Goal: Transaction & Acquisition: Purchase product/service

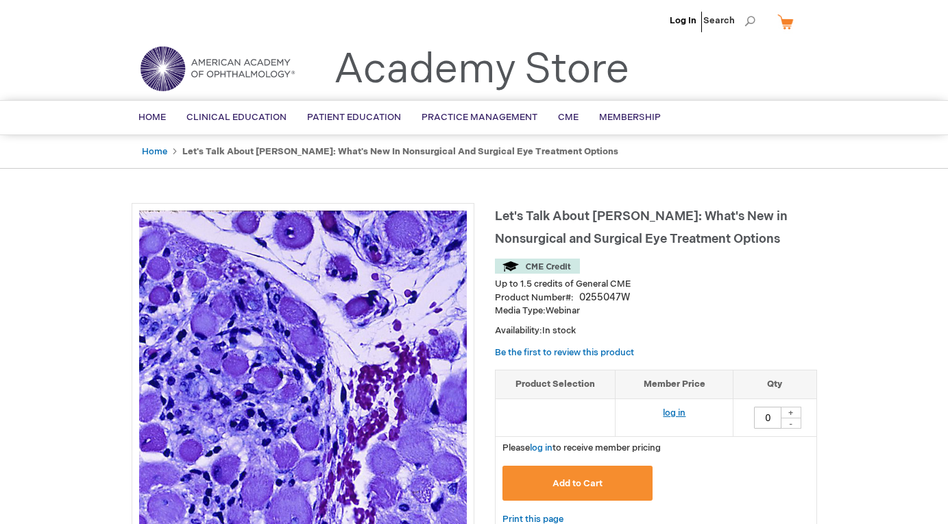
click at [672, 408] on link "log in" at bounding box center [674, 412] width 23 height 11
click at [607, 476] on button "Add to Cart" at bounding box center [577, 482] width 151 height 35
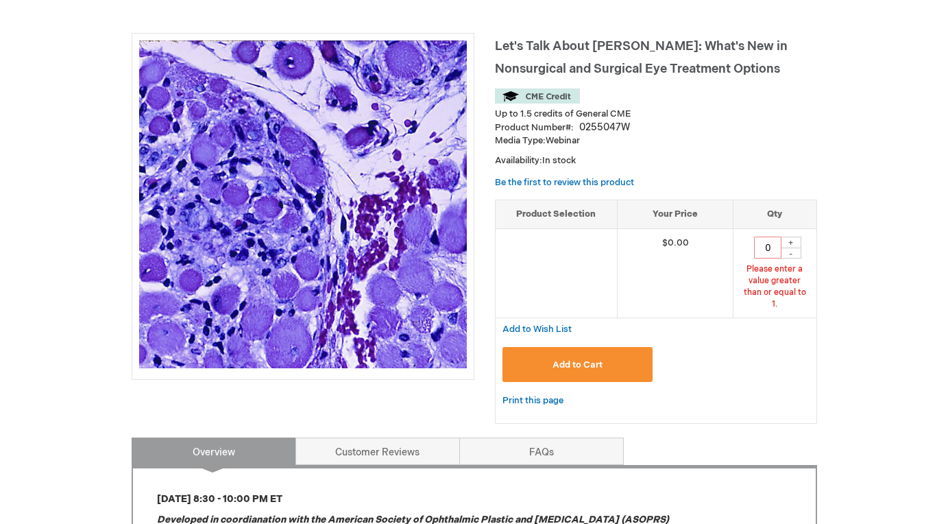
scroll to position [171, 0]
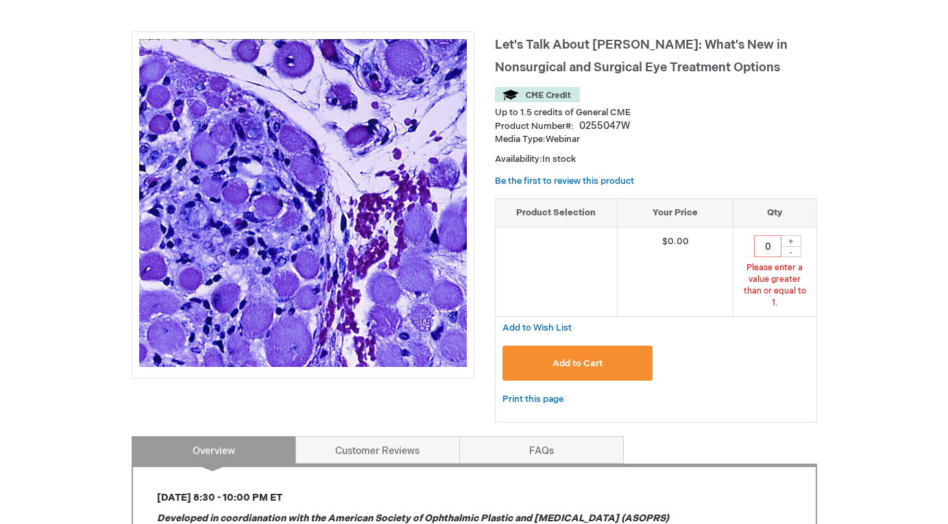
click at [794, 239] on div "+" at bounding box center [791, 241] width 21 height 12
type input "1"
click at [584, 358] on span "Add to Cart" at bounding box center [577, 363] width 50 height 11
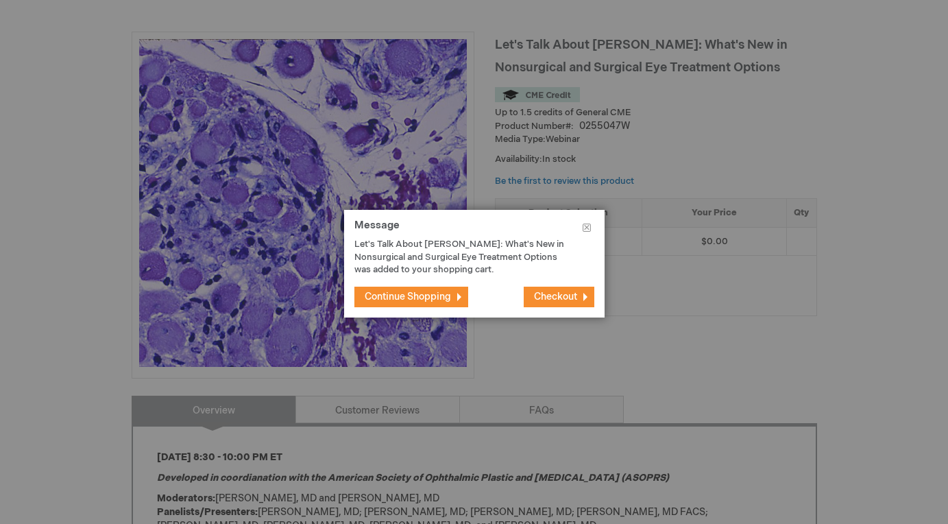
click at [426, 297] on span "Continue Shopping" at bounding box center [408, 297] width 86 height 12
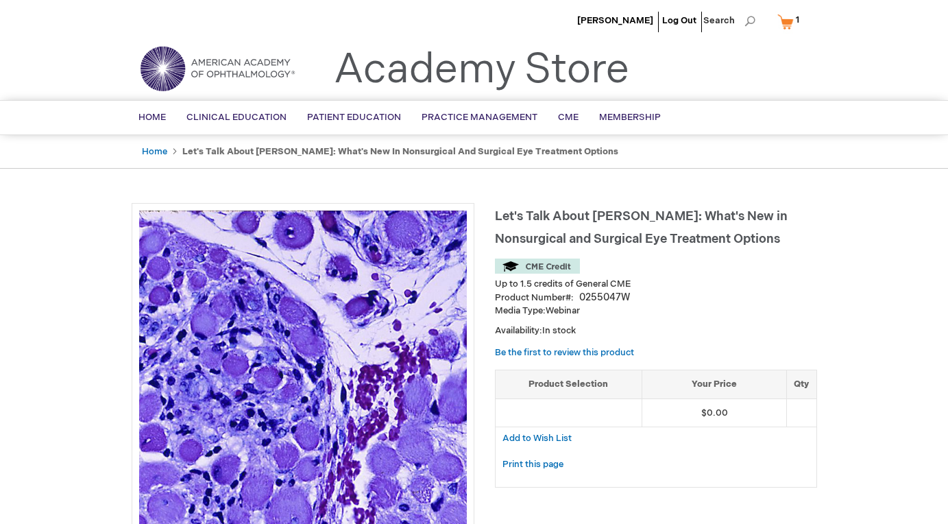
scroll to position [0, 0]
click at [156, 151] on link "Home" at bounding box center [154, 151] width 25 height 11
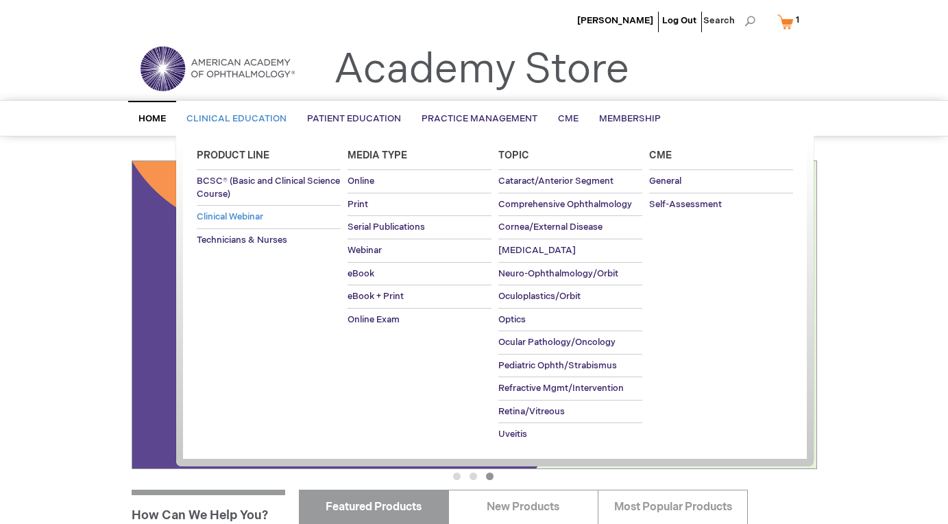
click at [232, 213] on span "Clinical Webinar" at bounding box center [230, 216] width 66 height 11
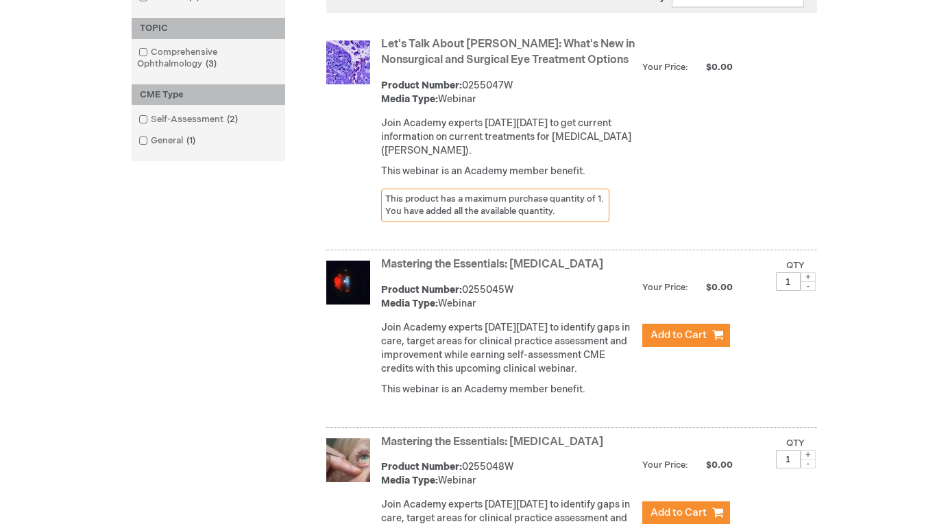
scroll to position [429, 0]
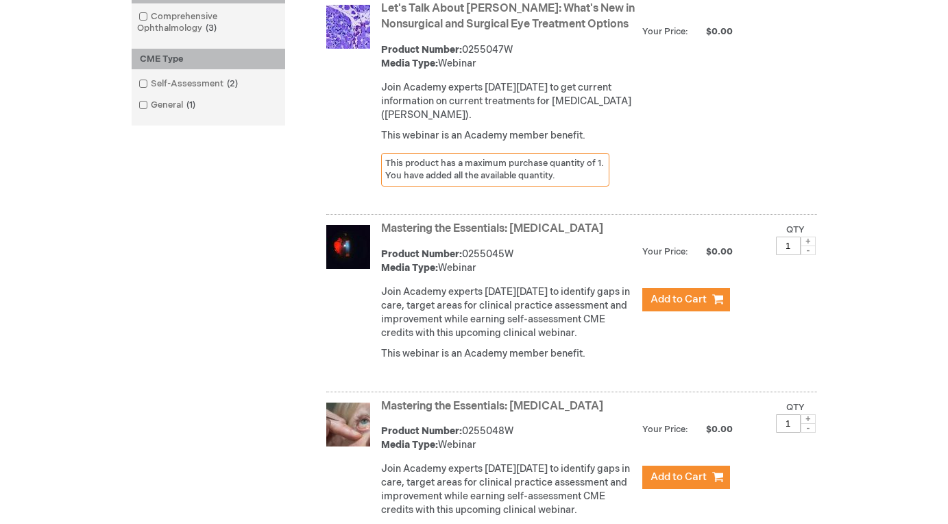
click at [812, 239] on span at bounding box center [808, 241] width 15 height 10
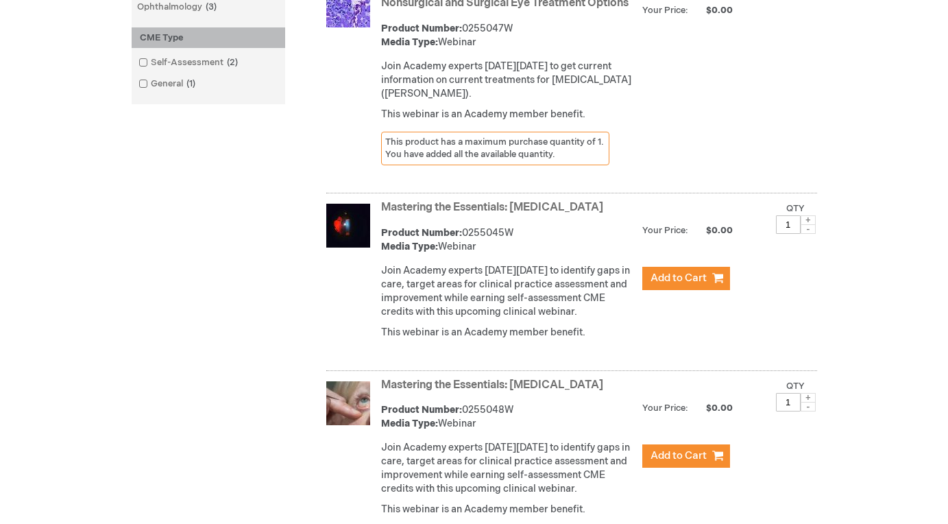
scroll to position [454, 0]
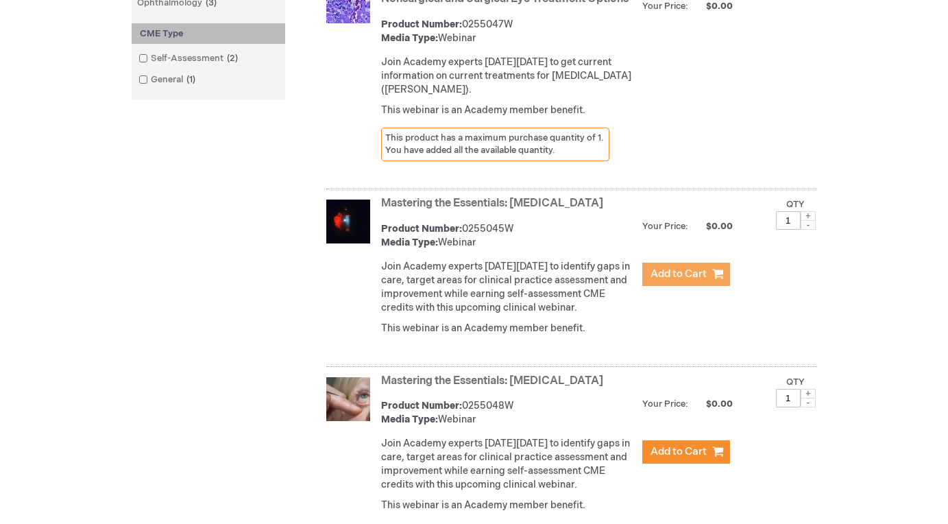
click at [708, 267] on button "Add to Cart" at bounding box center [686, 274] width 88 height 23
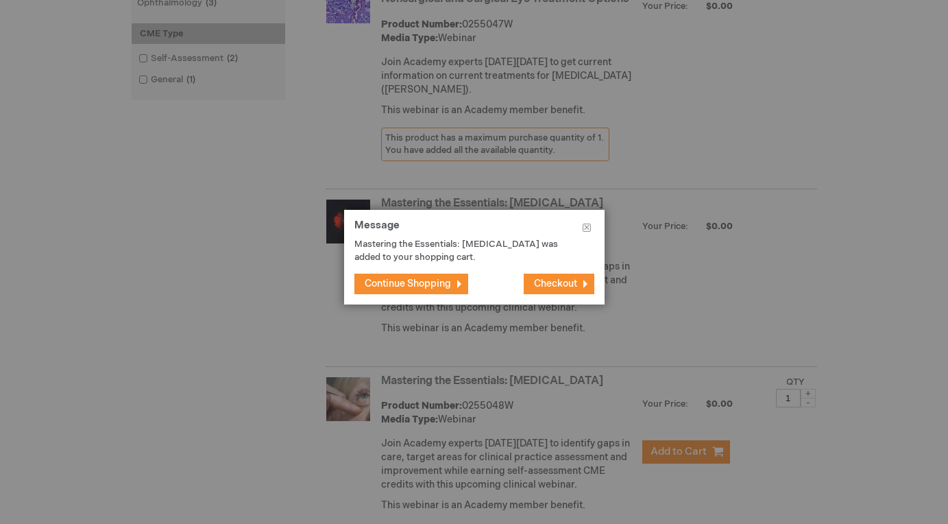
click at [411, 279] on span "Continue Shopping" at bounding box center [408, 284] width 86 height 12
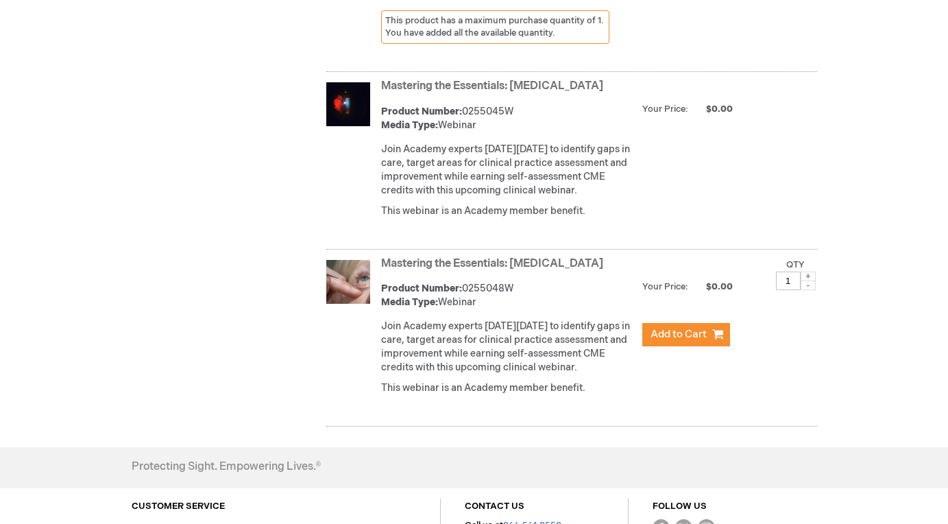
scroll to position [579, 0]
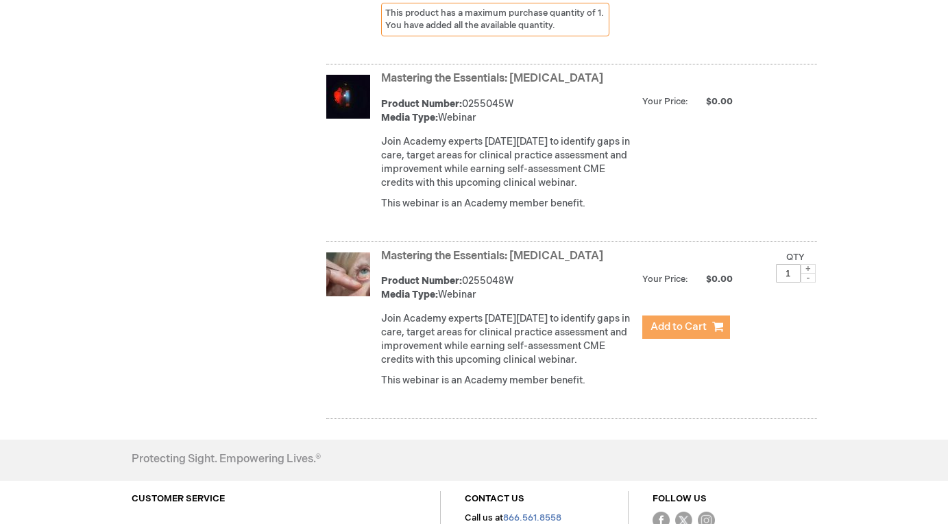
click at [687, 330] on span "Add to Cart" at bounding box center [678, 326] width 56 height 13
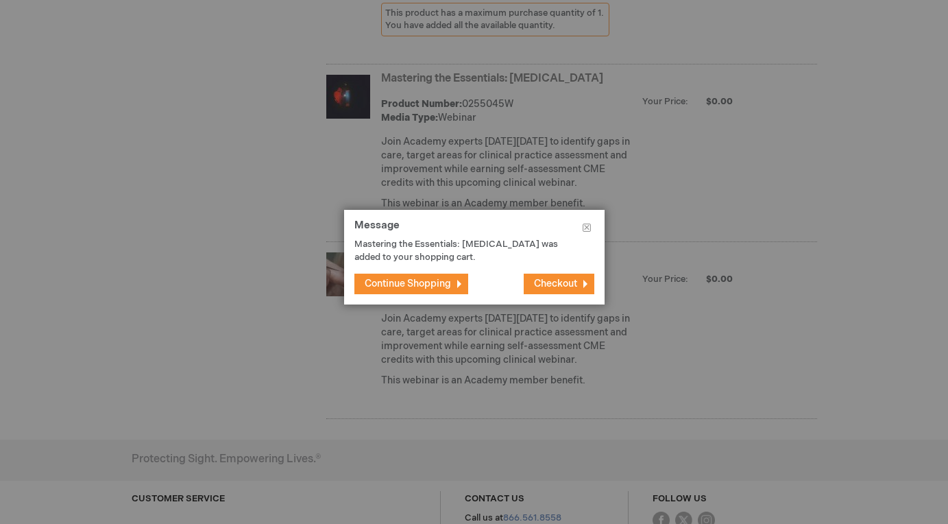
click at [561, 281] on span "Checkout" at bounding box center [555, 284] width 43 height 12
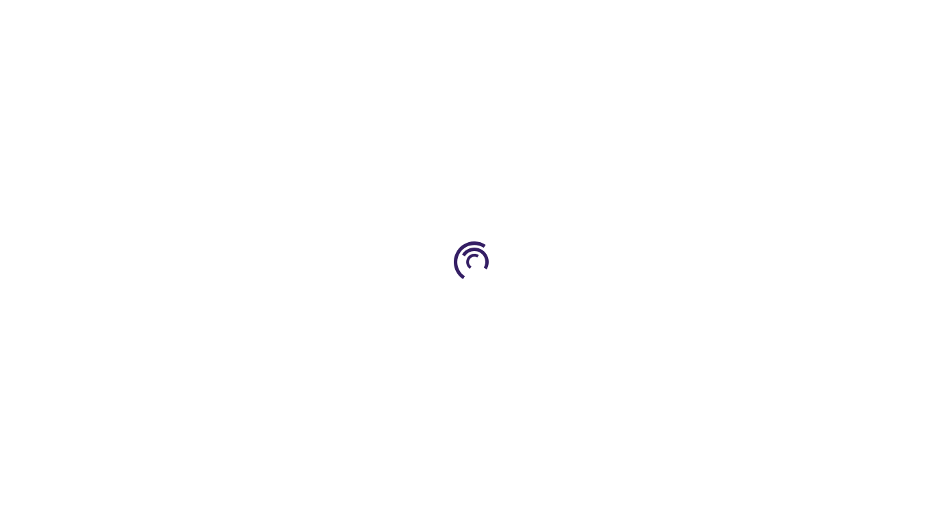
select select "US"
select select "12"
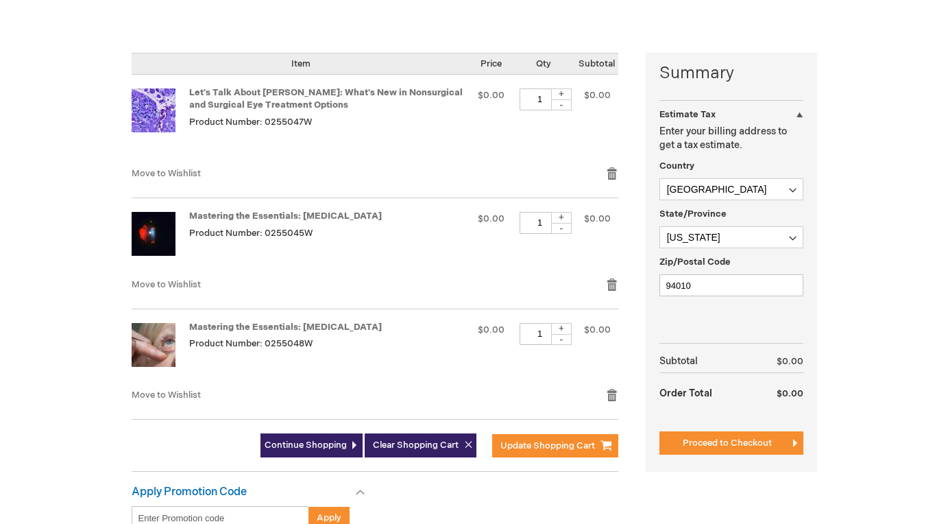
scroll to position [300, 0]
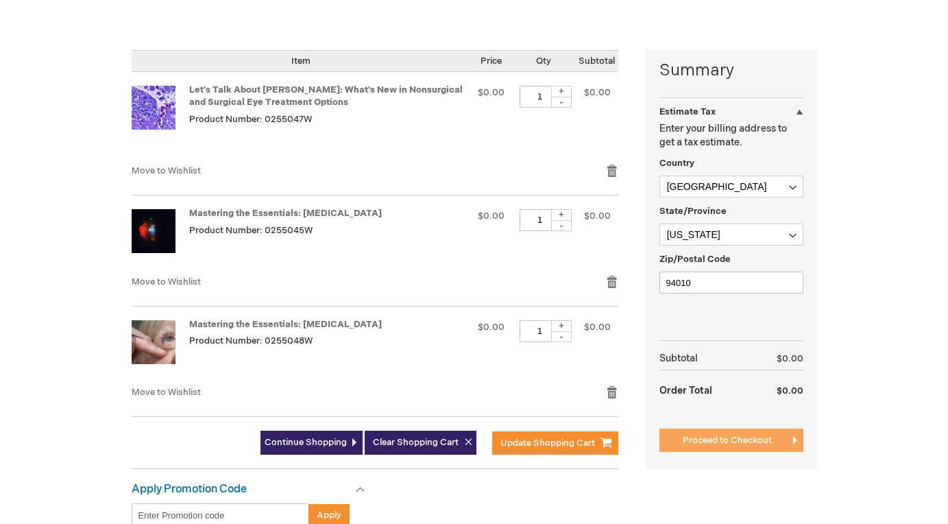
click at [714, 435] on span "Proceed to Checkout" at bounding box center [727, 440] width 89 height 11
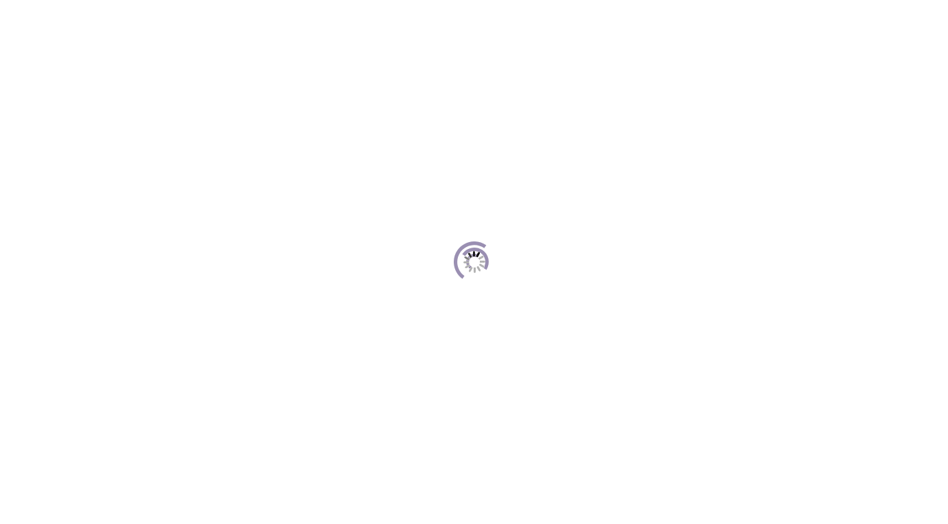
scroll to position [187, 0]
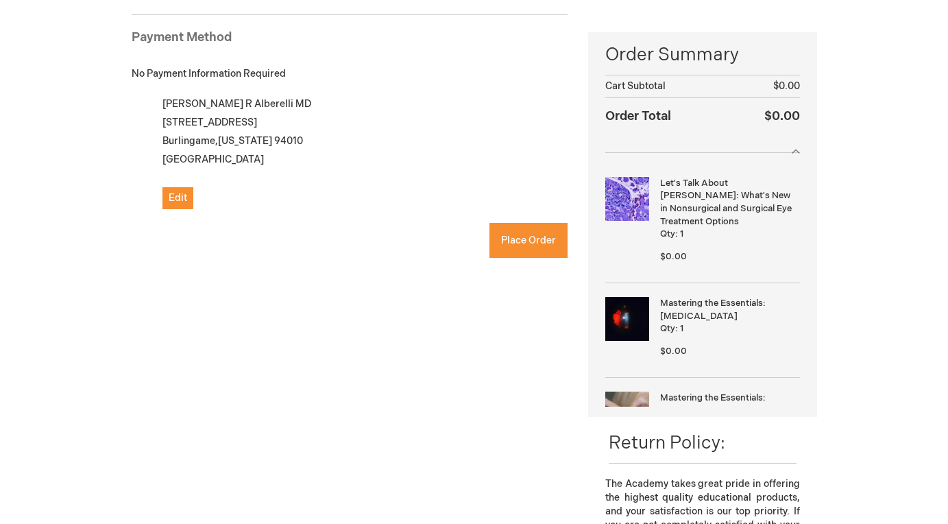
checkbox input "true"
click at [522, 242] on span "Place Order" at bounding box center [528, 240] width 55 height 12
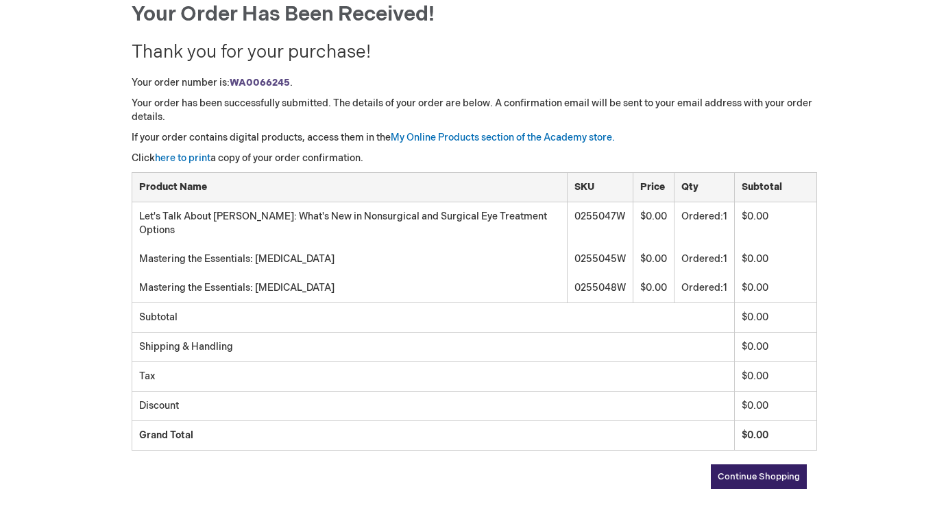
scroll to position [150, 0]
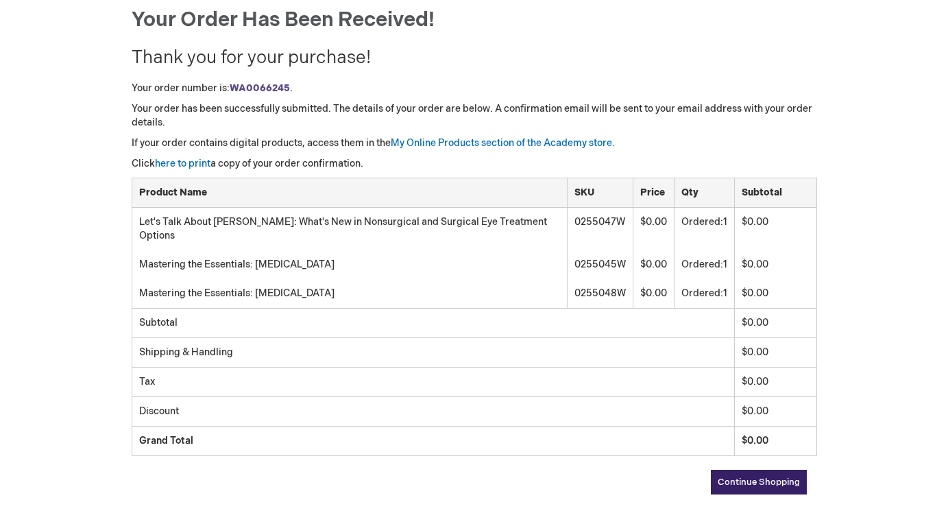
click at [781, 476] on span "Continue Shopping" at bounding box center [759, 481] width 82 height 11
